Goal: Information Seeking & Learning: Learn about a topic

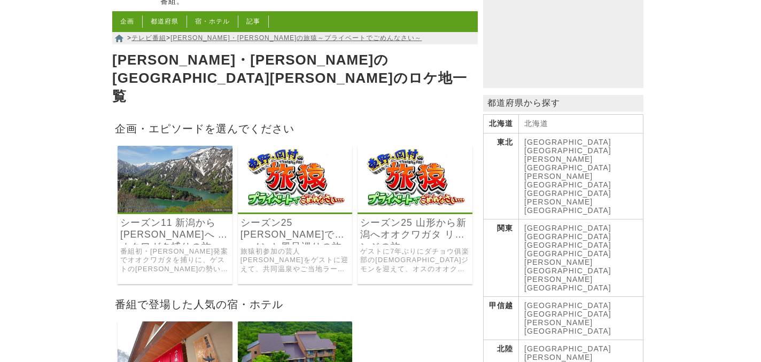
scroll to position [24, 0]
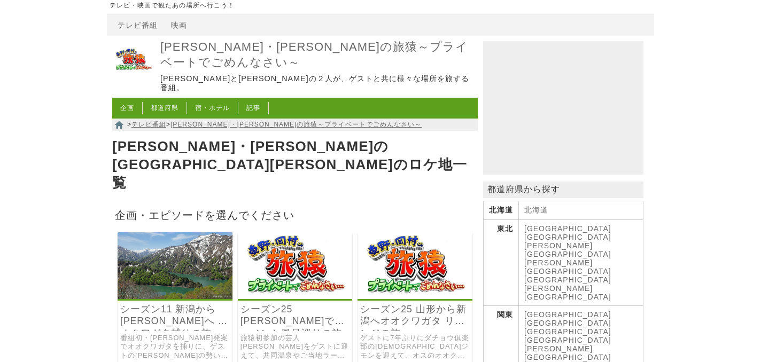
click at [150, 245] on img at bounding box center [175, 265] width 115 height 67
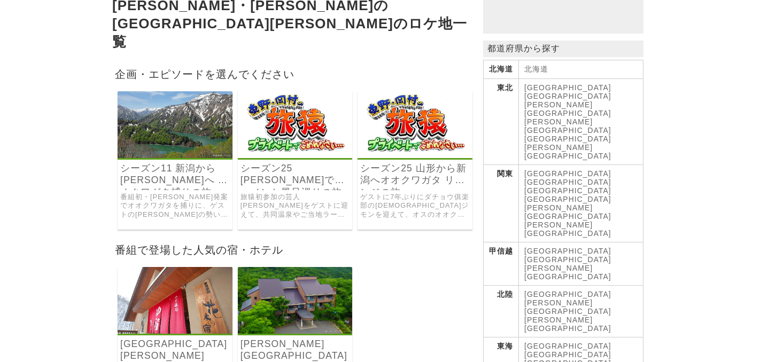
scroll to position [169, 0]
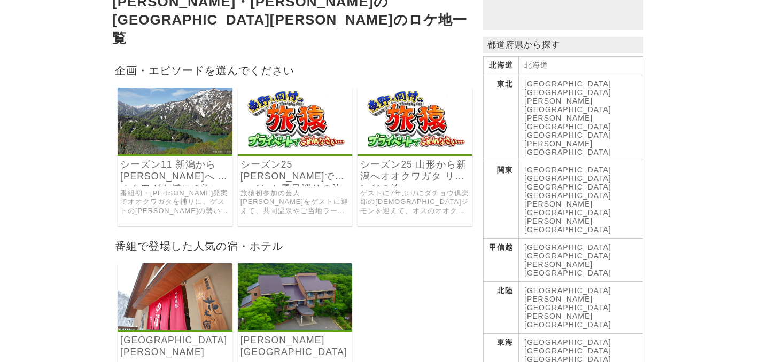
click at [565, 252] on link "[GEOGRAPHIC_DATA]" at bounding box center [567, 256] width 87 height 9
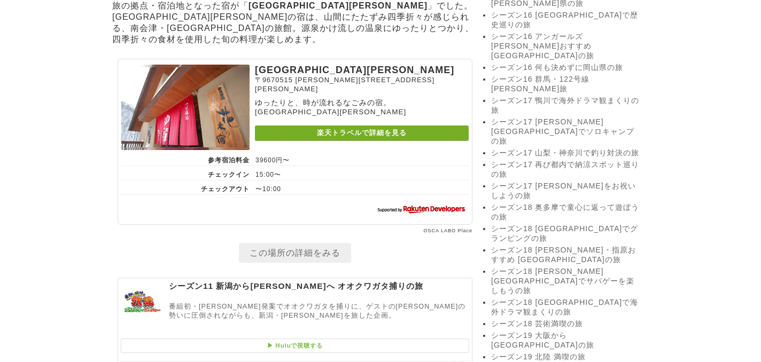
scroll to position [1653, 0]
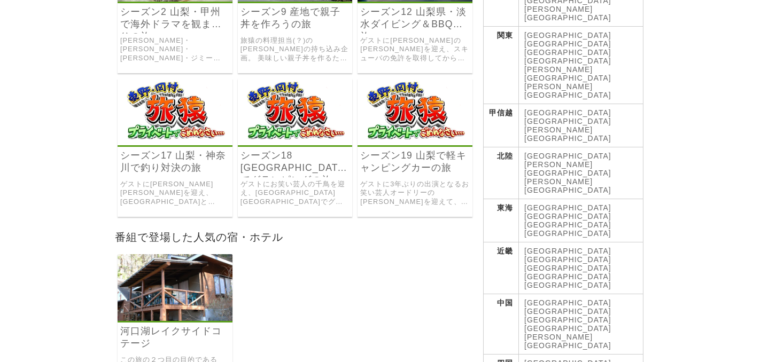
scroll to position [305, 0]
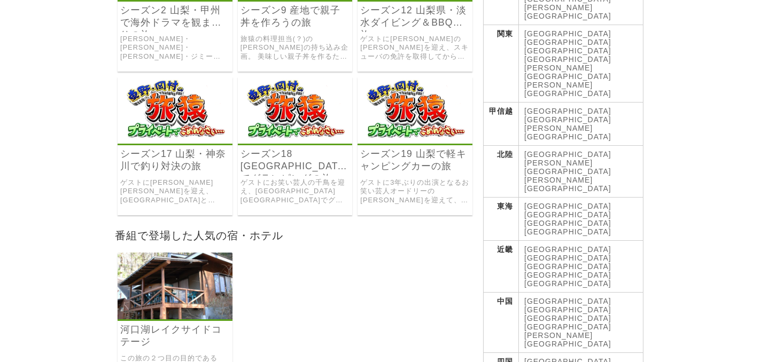
click at [291, 148] on link "シーズン18 [GEOGRAPHIC_DATA]でグランピングの旅" at bounding box center [295, 160] width 110 height 25
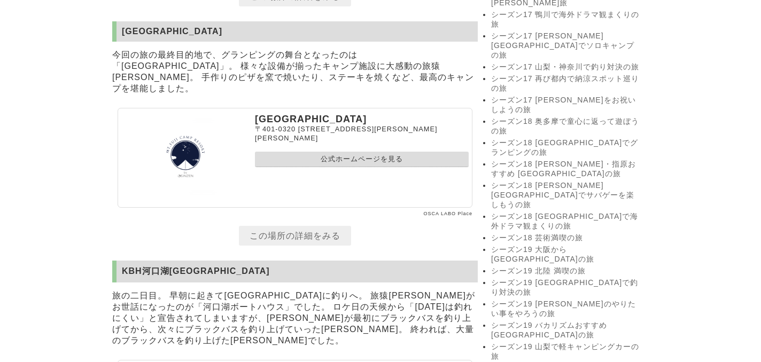
scroll to position [1672, 0]
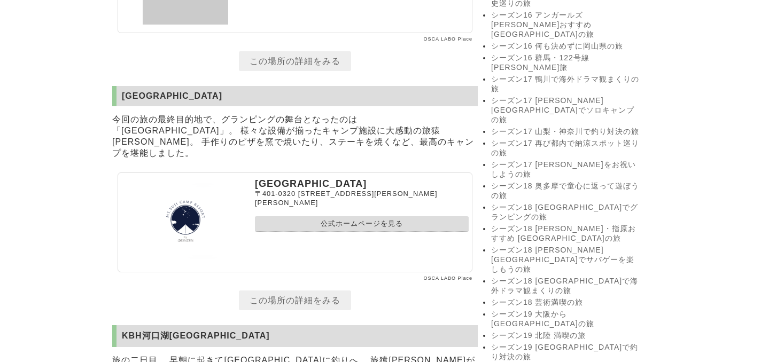
click at [303, 232] on link "公式ホームページを見る" at bounding box center [362, 223] width 214 height 15
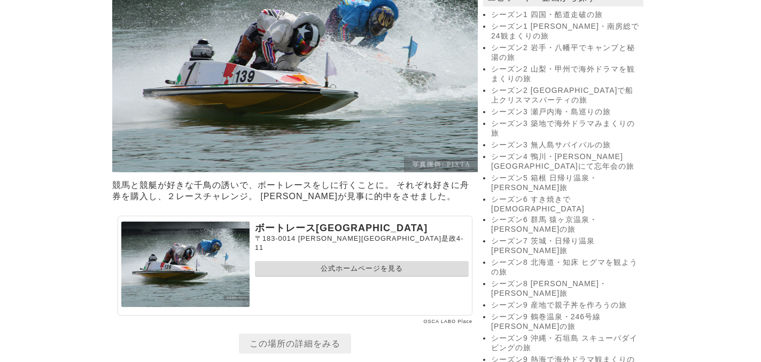
scroll to position [812, 0]
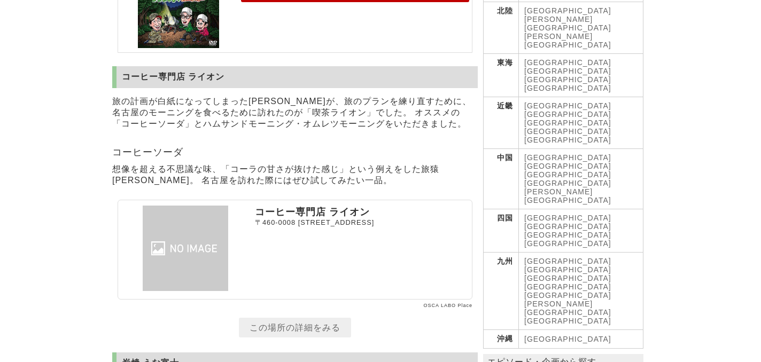
scroll to position [451, 0]
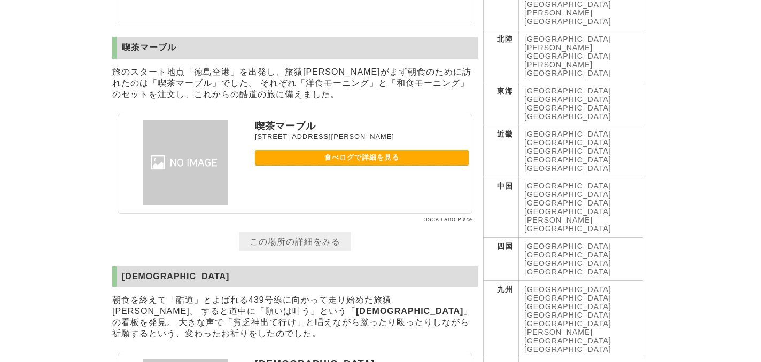
scroll to position [417, 0]
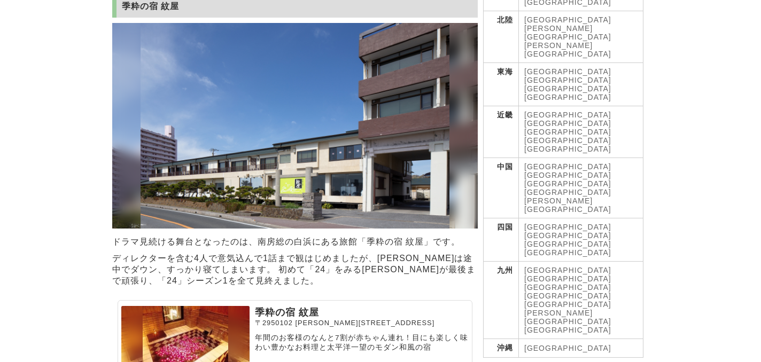
scroll to position [439, 0]
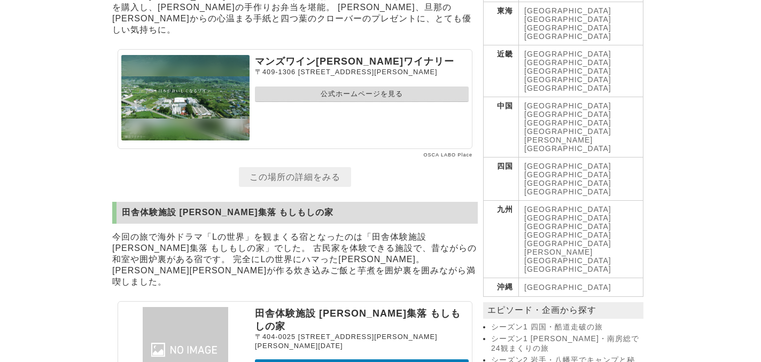
scroll to position [504, 0]
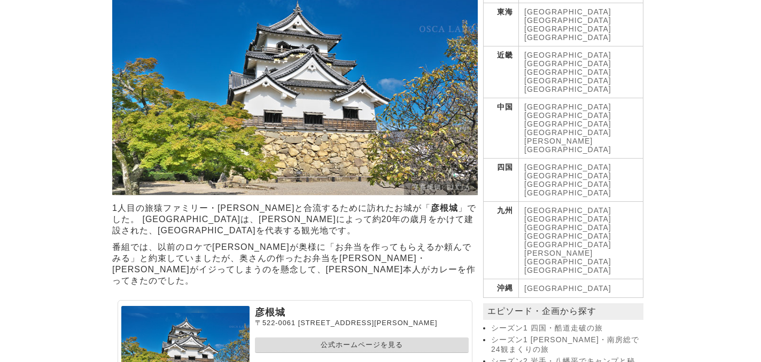
scroll to position [509, 0]
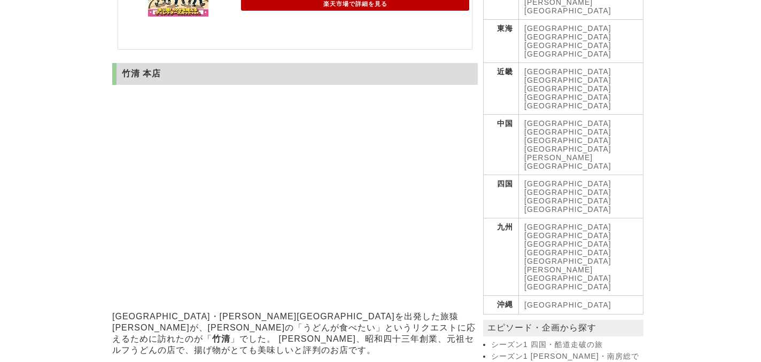
scroll to position [515, 0]
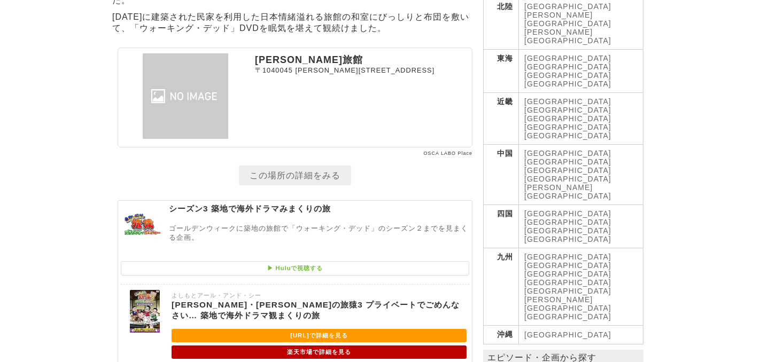
scroll to position [454, 0]
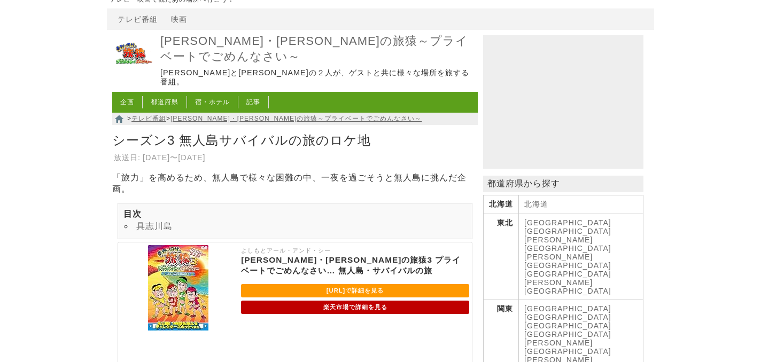
scroll to position [28, 0]
